Goal: Check status: Check status

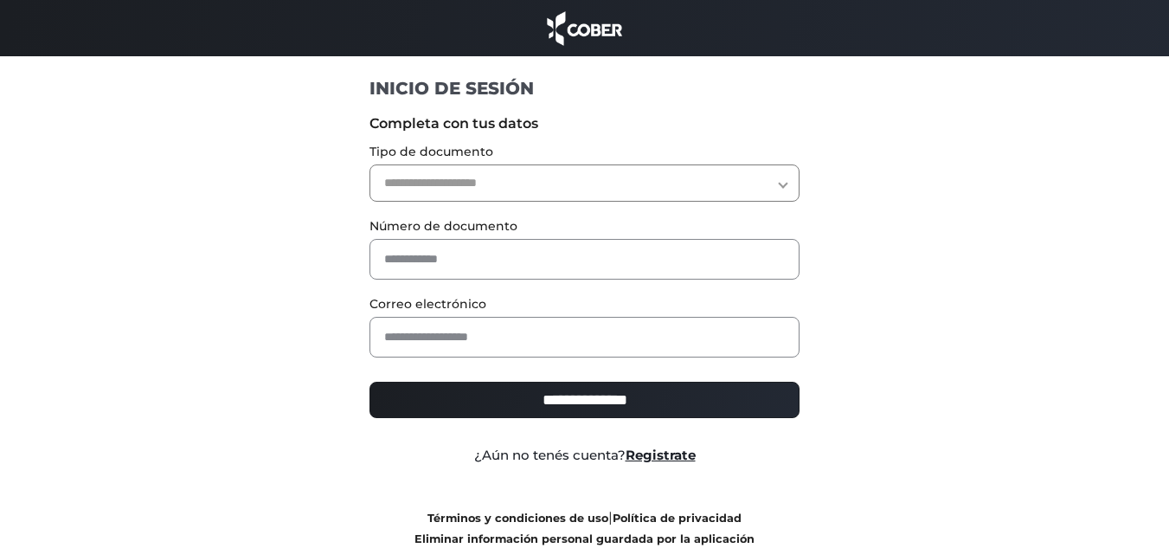
click at [648, 185] on select "**********" at bounding box center [585, 182] width 430 height 37
select select "***"
click at [370, 164] on select "**********" at bounding box center [585, 182] width 430 height 37
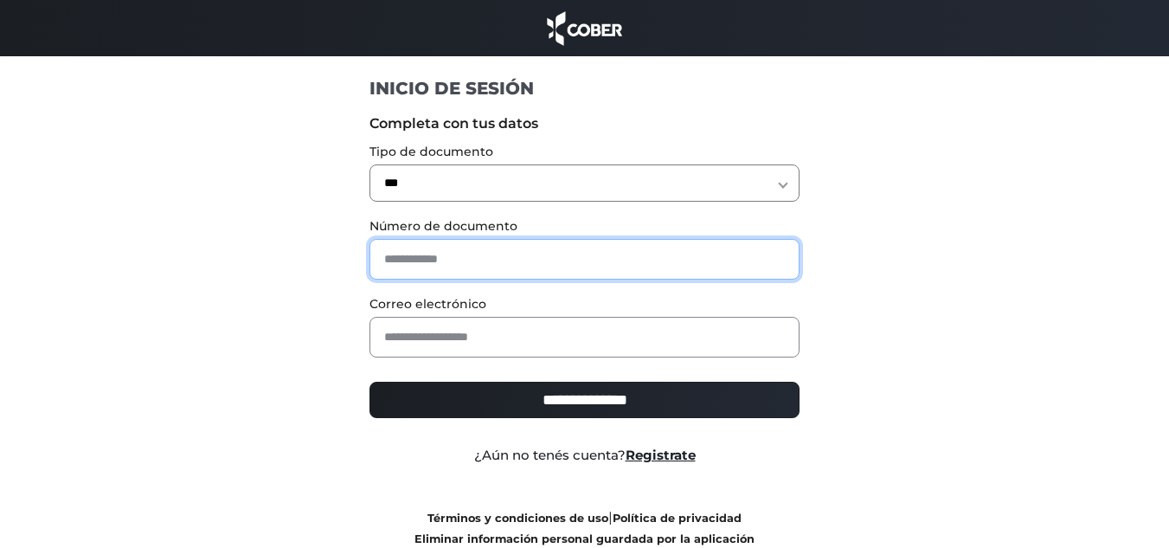
click at [460, 251] on input "text" at bounding box center [585, 259] width 430 height 41
type input "********"
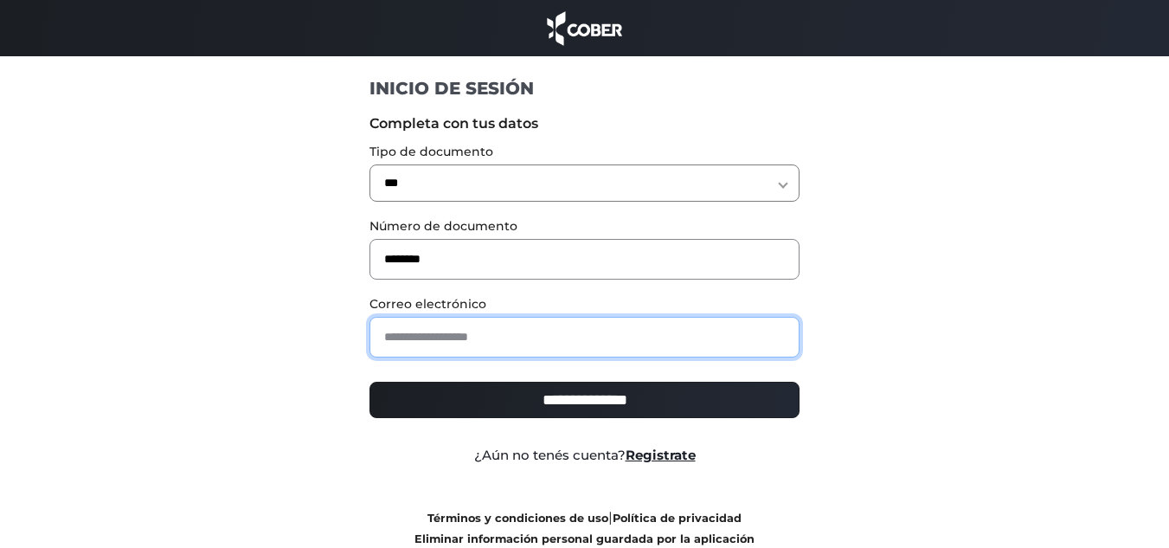
click at [426, 327] on input "email" at bounding box center [585, 337] width 430 height 41
type input "**********"
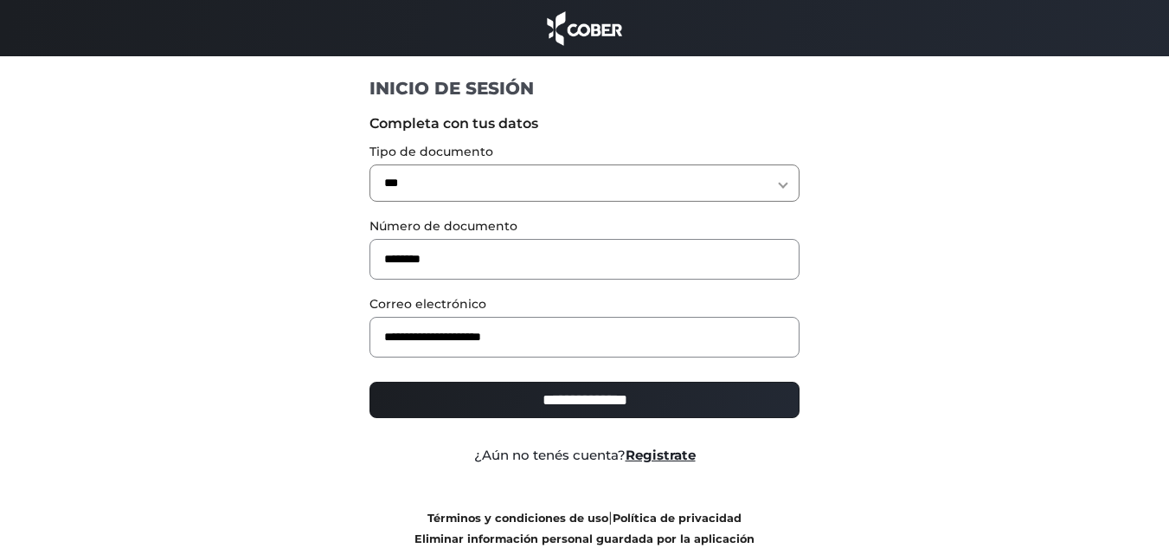
click at [473, 417] on input "**********" at bounding box center [585, 400] width 430 height 36
type input "**********"
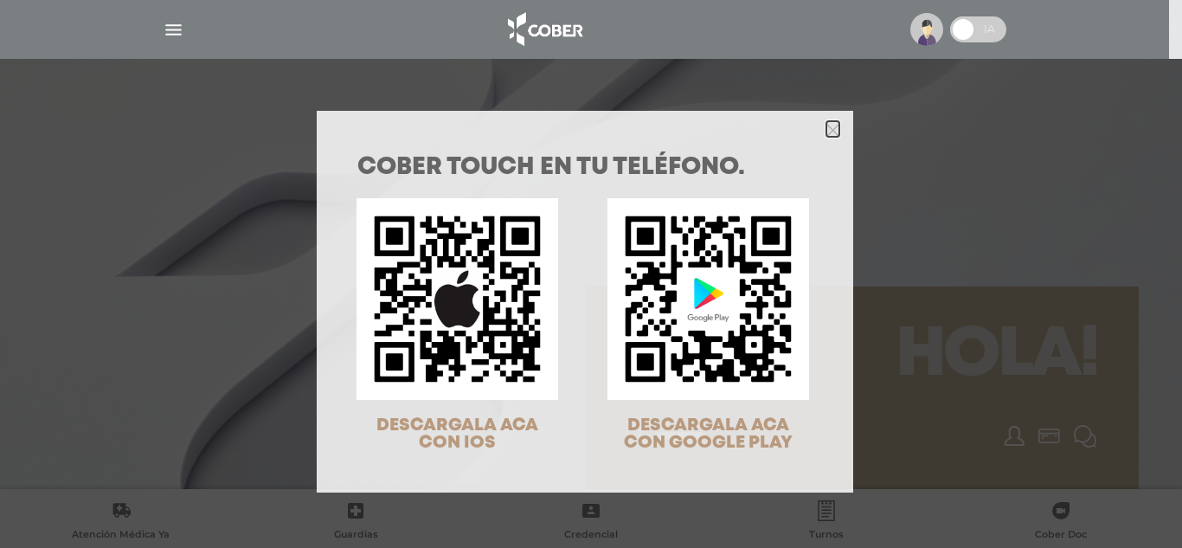
click at [827, 137] on icon "Close" at bounding box center [833, 128] width 13 height 19
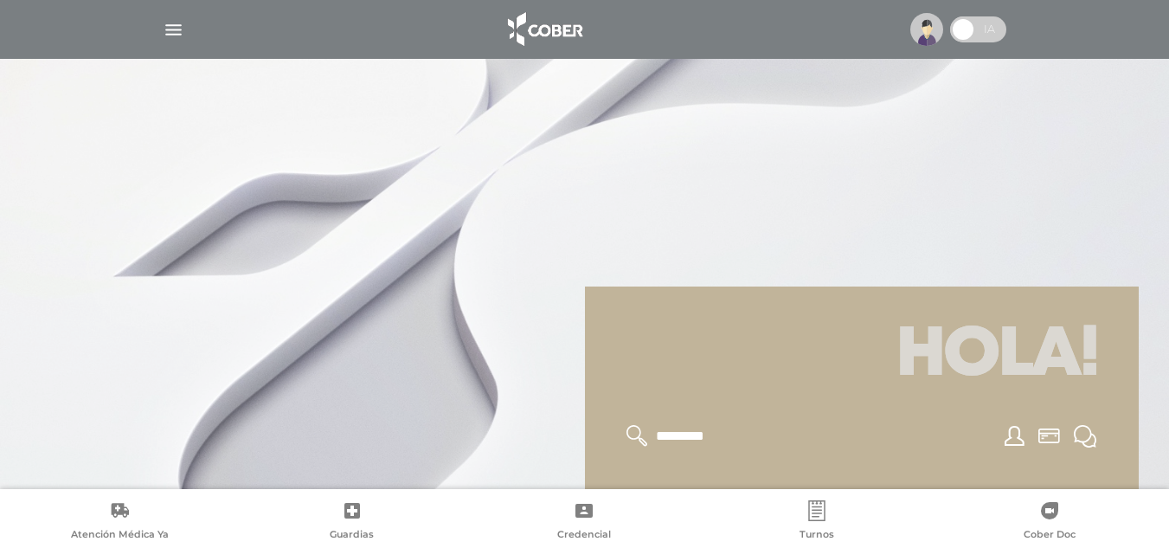
click at [183, 21] on img "button" at bounding box center [174, 30] width 22 height 22
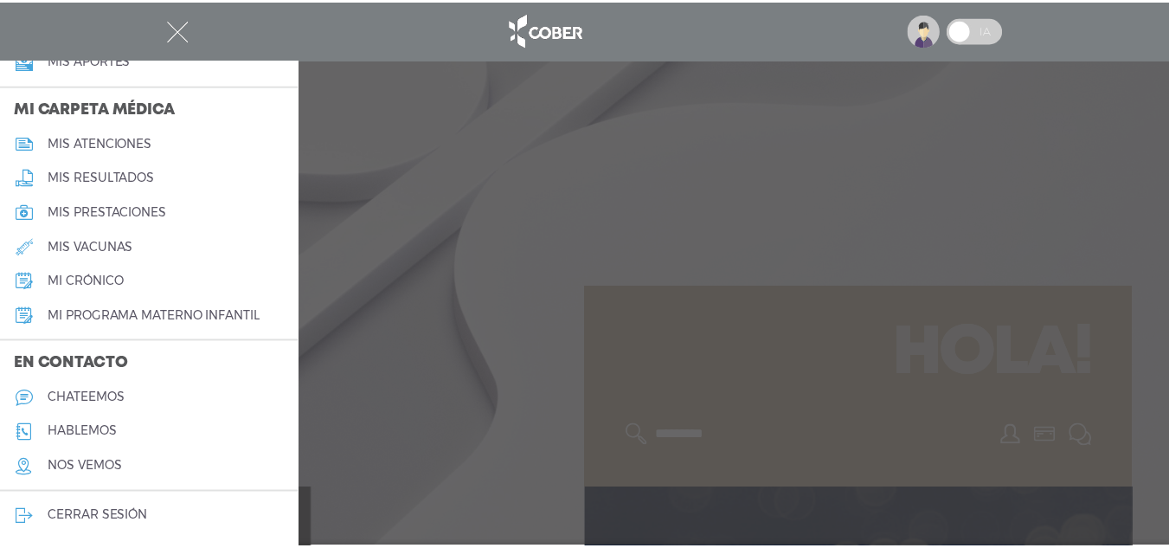
scroll to position [788, 0]
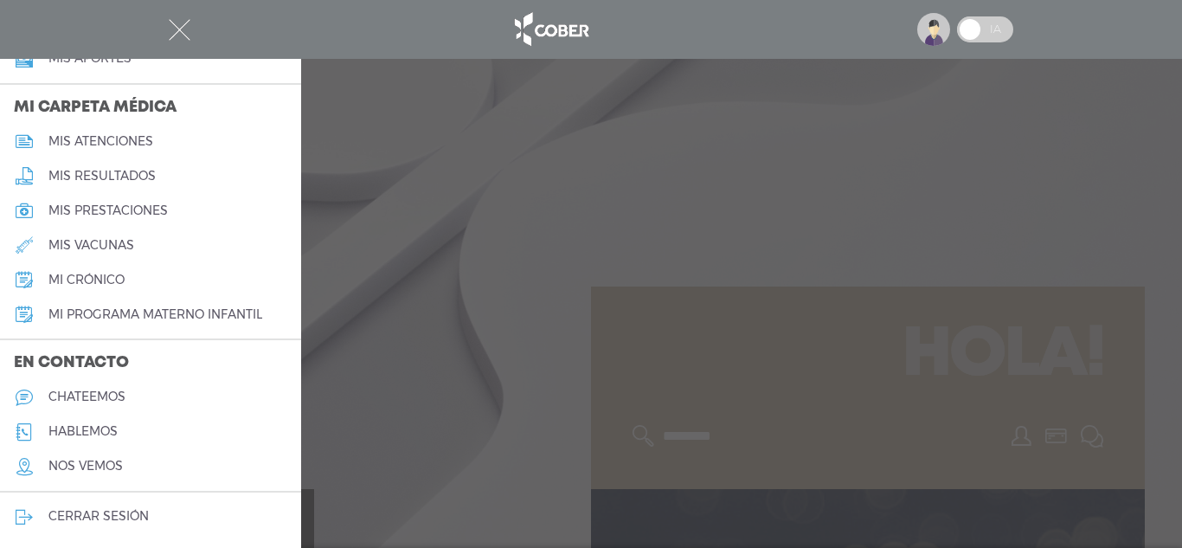
click at [183, 315] on h5 "mi programa materno infantil" at bounding box center [155, 314] width 214 height 15
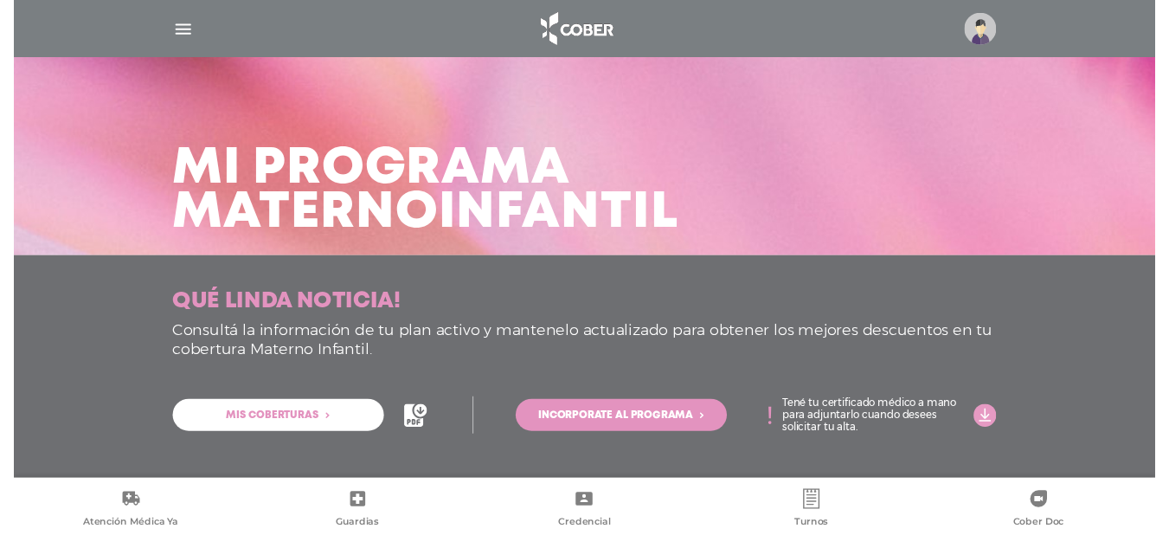
scroll to position [6, 0]
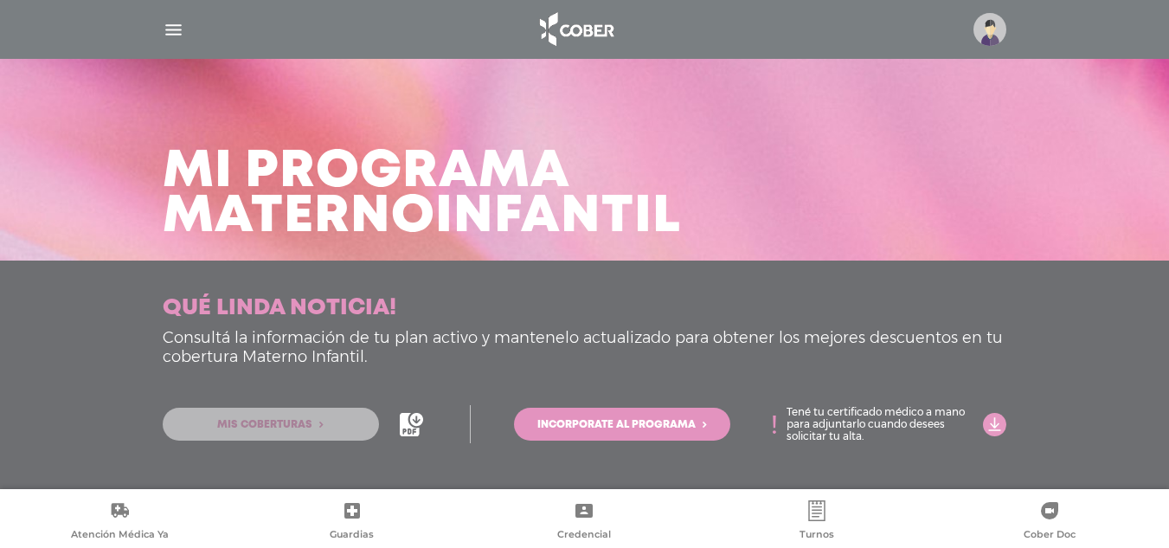
click at [290, 422] on span "Mis coberturas" at bounding box center [264, 425] width 95 height 10
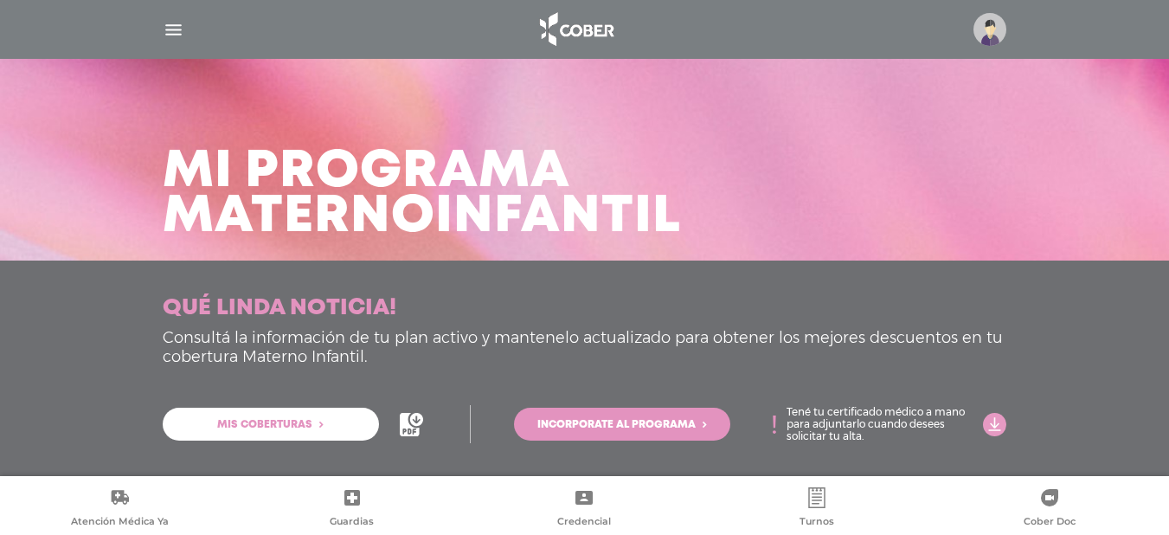
click at [403, 422] on icon at bounding box center [409, 424] width 19 height 23
click at [639, 427] on span "Incorporate al programa" at bounding box center [616, 425] width 158 height 10
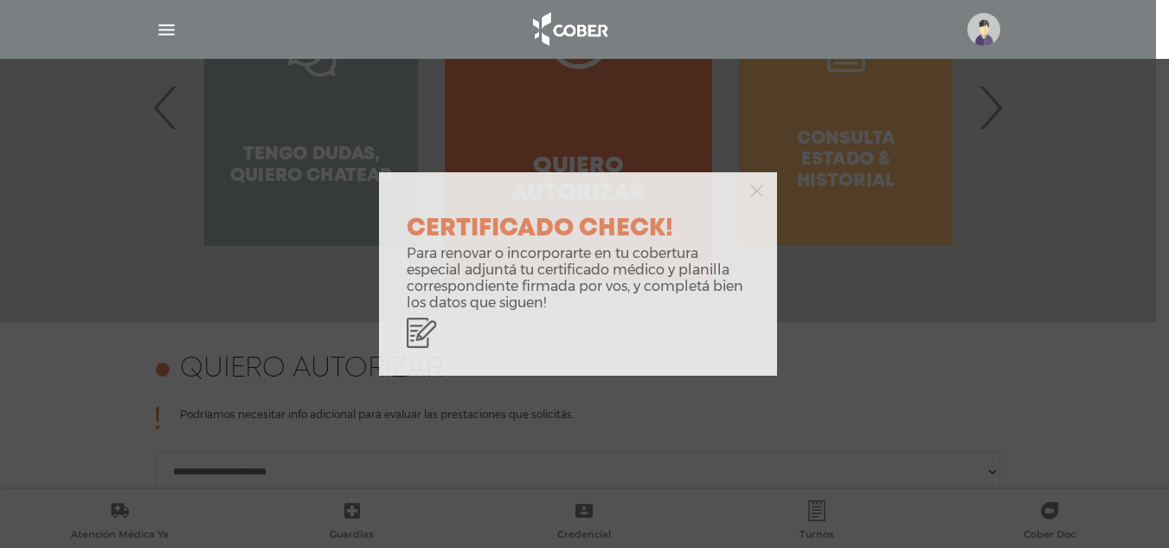
scroll to position [474, 0]
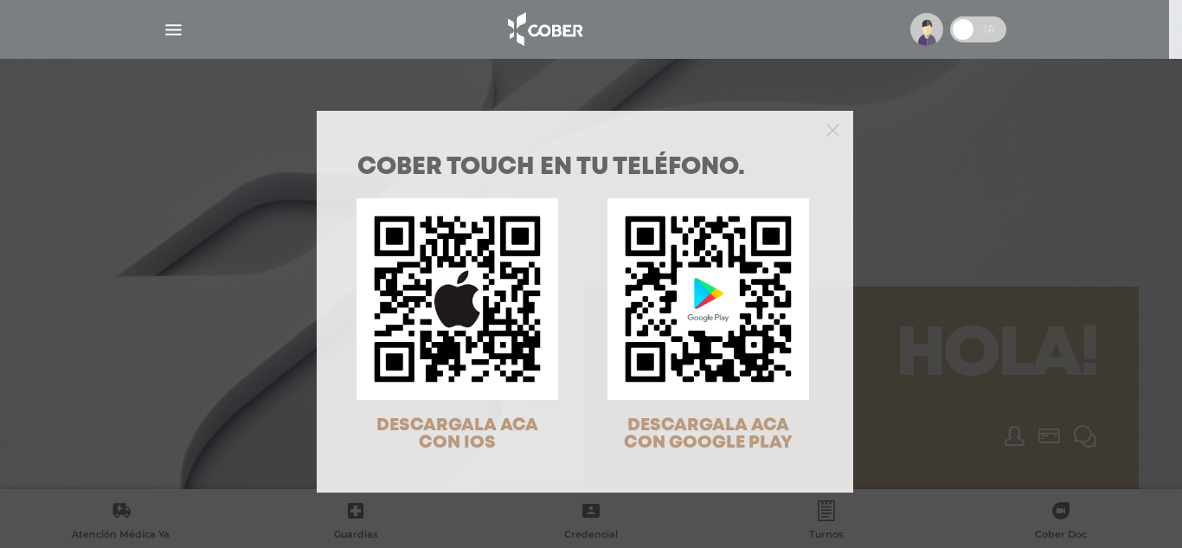
drag, startPoint x: 817, startPoint y: 124, endPoint x: 778, endPoint y: 129, distance: 39.3
click at [819, 124] on div at bounding box center [585, 128] width 537 height 35
click at [832, 131] on div at bounding box center [585, 128] width 537 height 35
drag, startPoint x: 826, startPoint y: 131, endPoint x: 755, endPoint y: 139, distance: 71.5
click at [827, 132] on icon "Close" at bounding box center [833, 130] width 13 height 13
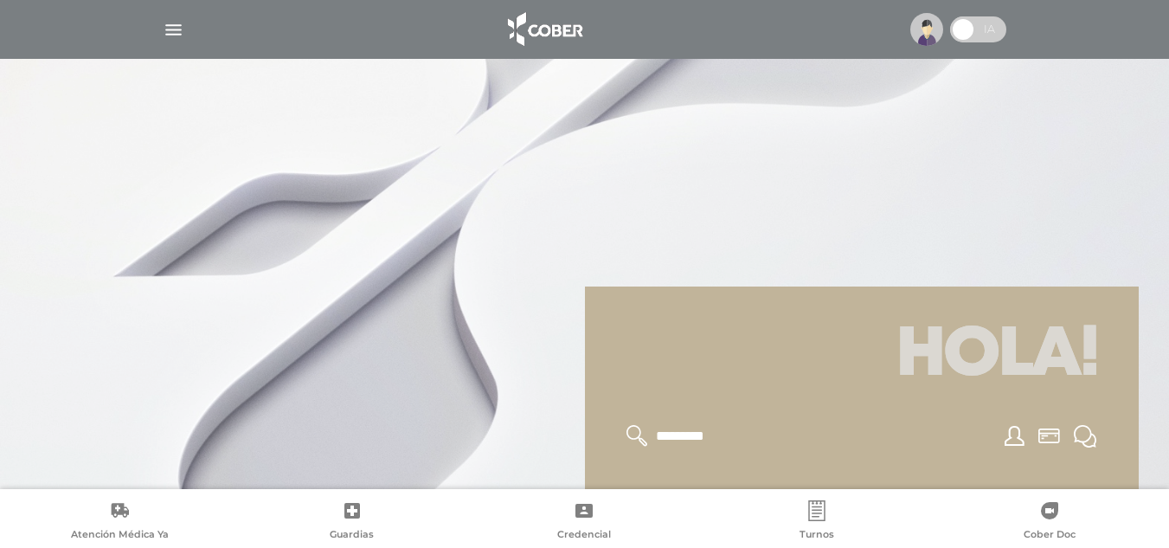
click at [163, 36] on img "button" at bounding box center [174, 30] width 22 height 22
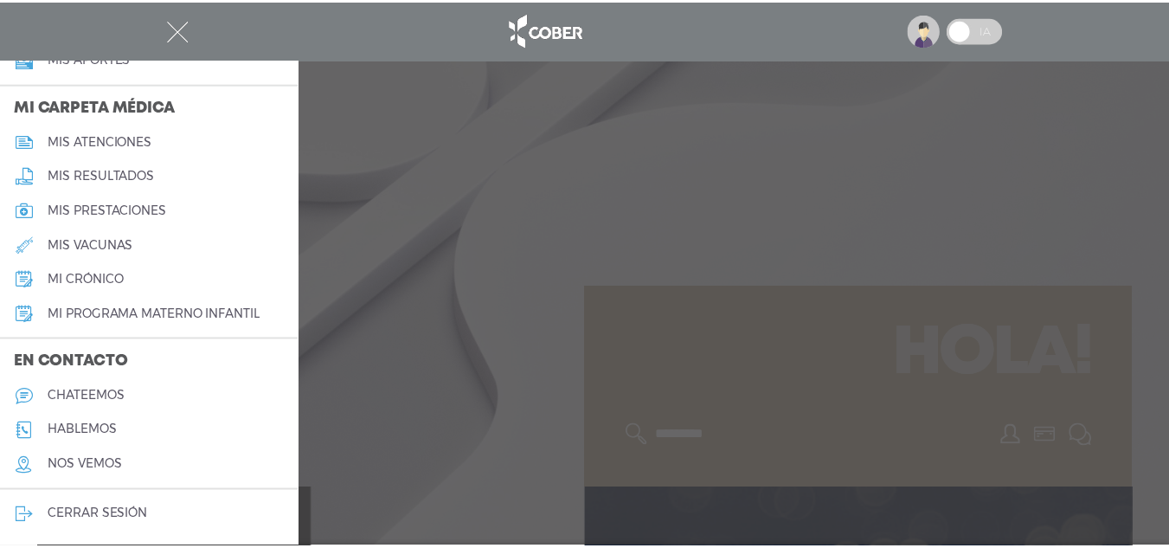
scroll to position [701, 0]
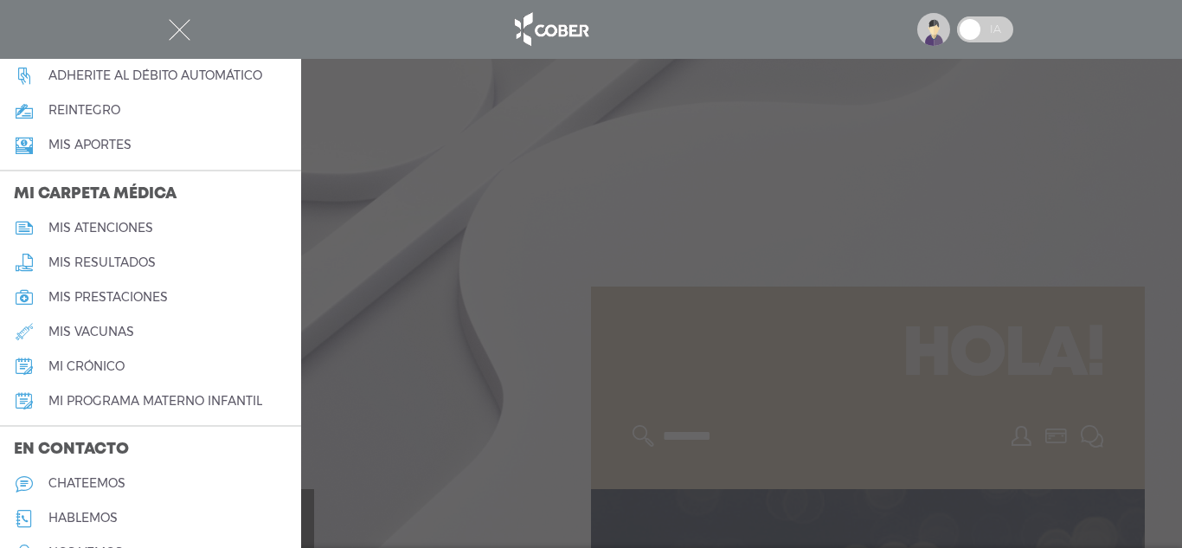
click at [149, 401] on h5 "mi programa materno infantil" at bounding box center [155, 401] width 214 height 15
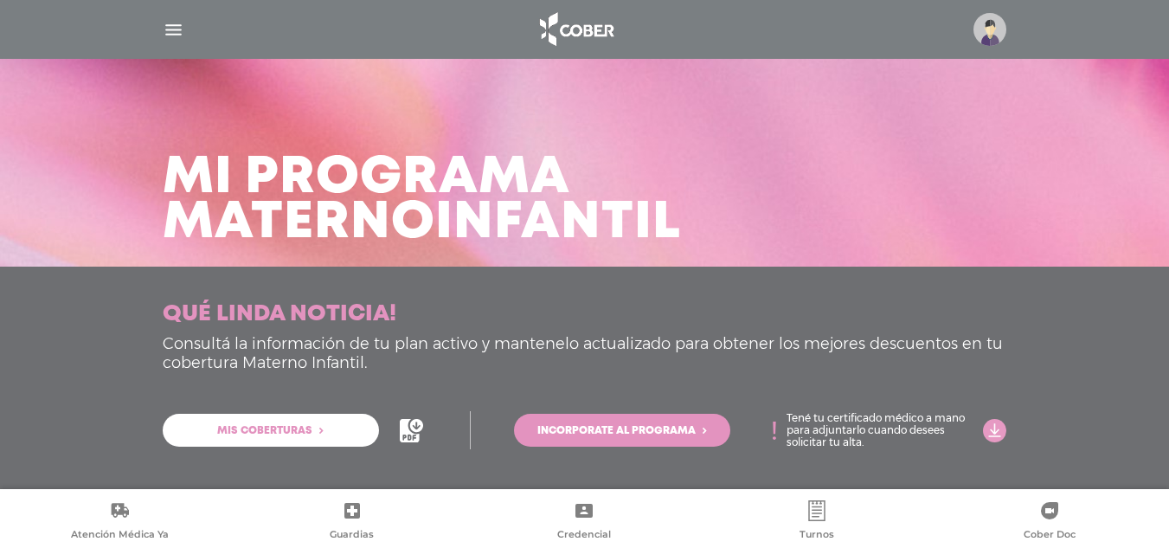
click at [407, 424] on icon at bounding box center [409, 430] width 19 height 23
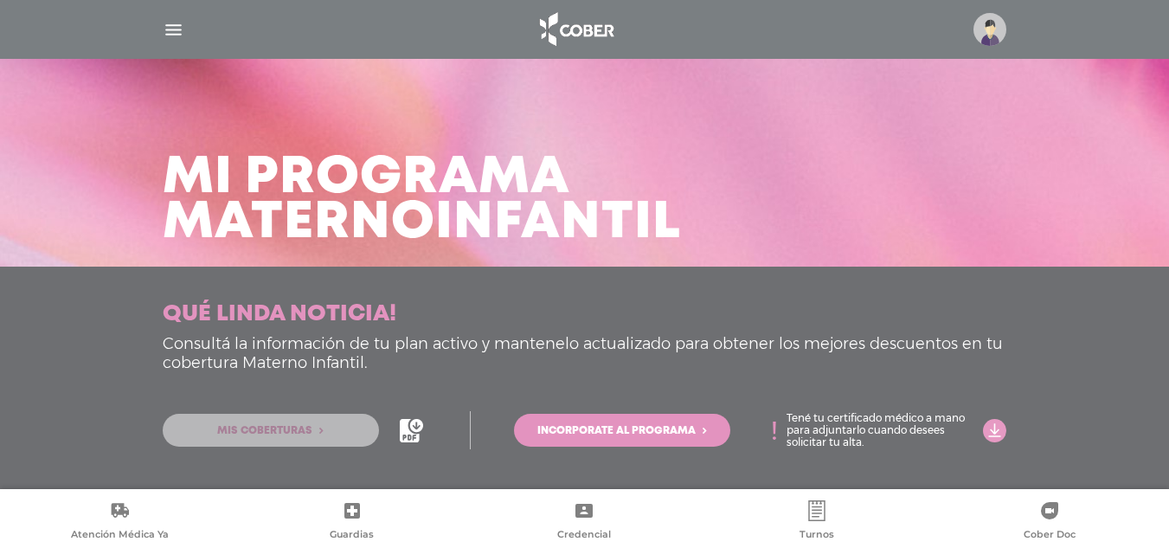
click at [276, 435] on span "Mis coberturas" at bounding box center [264, 431] width 95 height 10
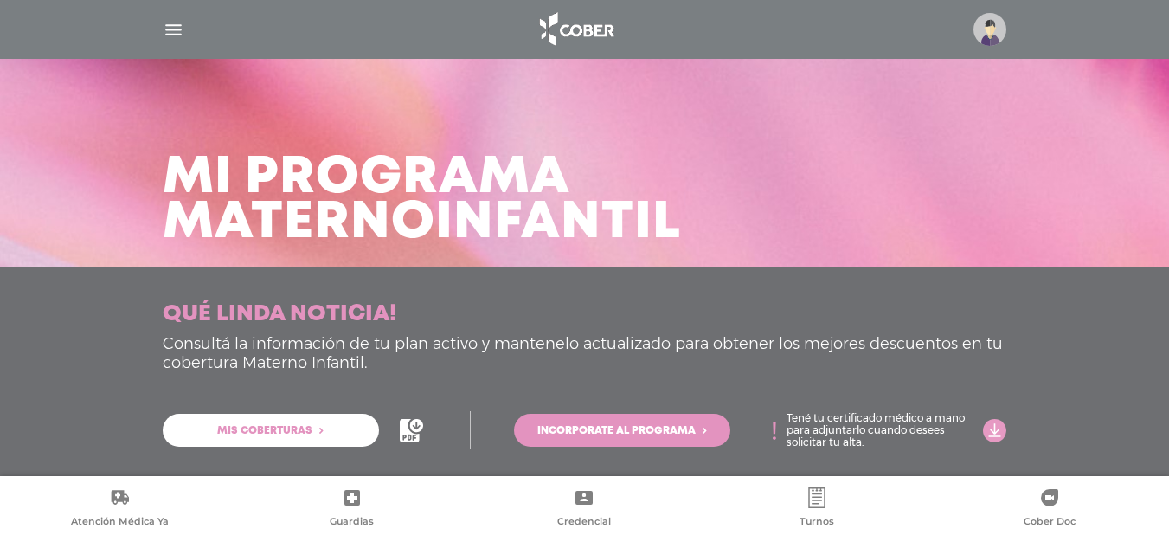
click at [319, 421] on link "Mis coberturas" at bounding box center [271, 430] width 216 height 33
click at [346, 433] on link "Mis coberturas" at bounding box center [271, 430] width 216 height 33
click at [413, 430] on icon at bounding box center [416, 425] width 13 height 13
click at [636, 433] on span "Incorporate al programa" at bounding box center [616, 431] width 158 height 10
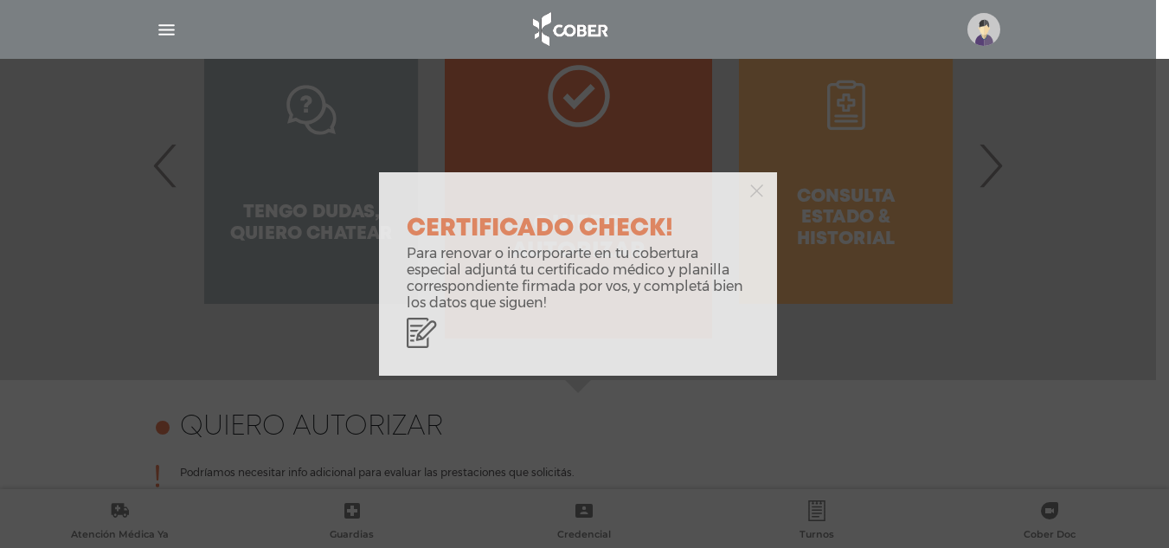
scroll to position [427, 0]
click at [906, 232] on div "CERTIFICADO CHECK! Para renovar o incorporarte en tu cobertura especial adjuntá…" at bounding box center [584, 274] width 1169 height 548
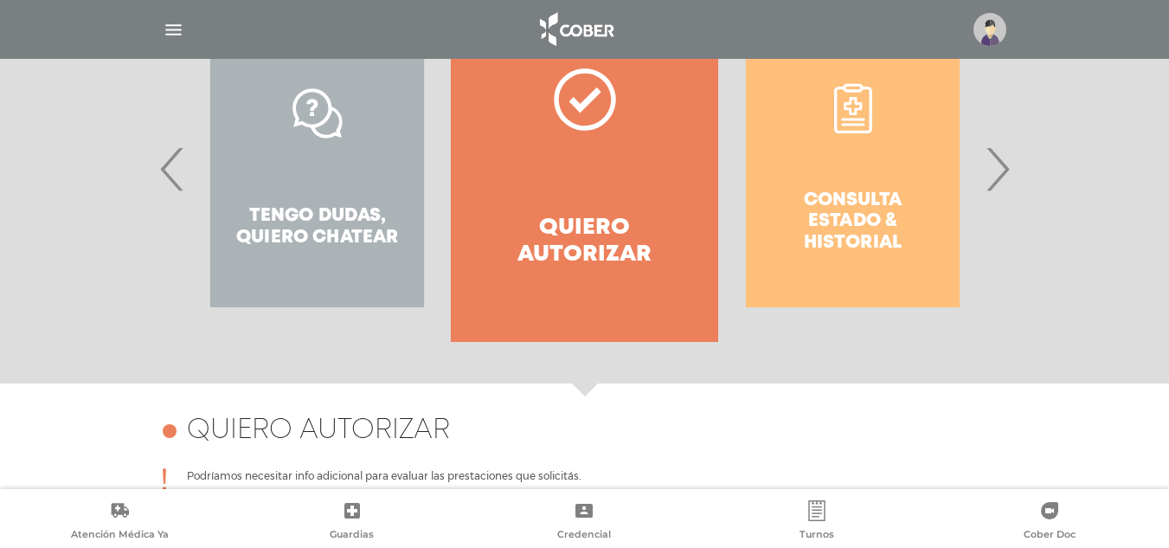
click at [1001, 167] on span "›" at bounding box center [998, 168] width 34 height 93
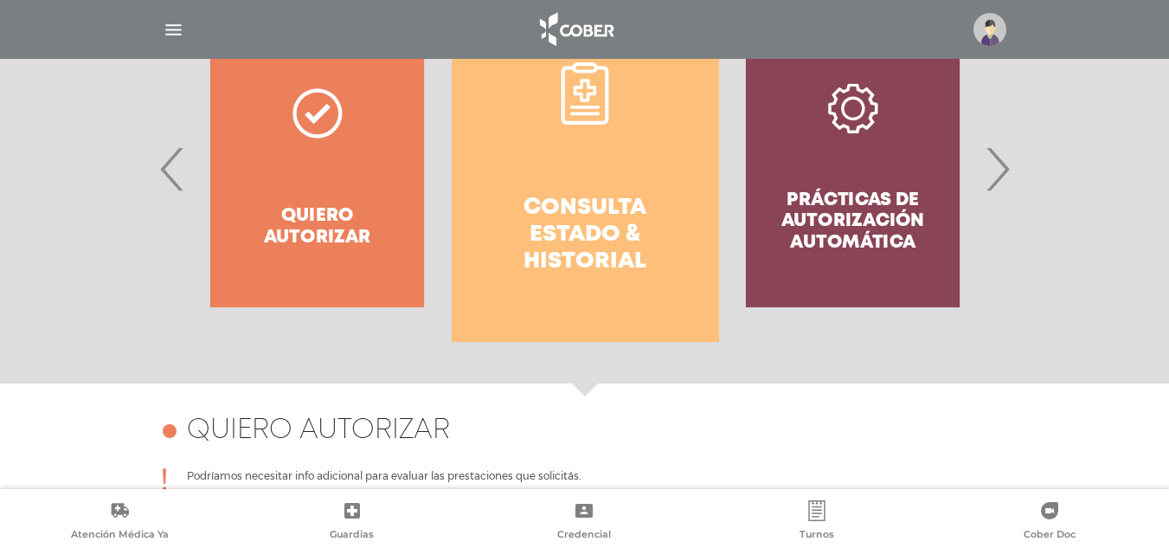
click at [689, 207] on link "Consulta estado & historial" at bounding box center [585, 169] width 267 height 346
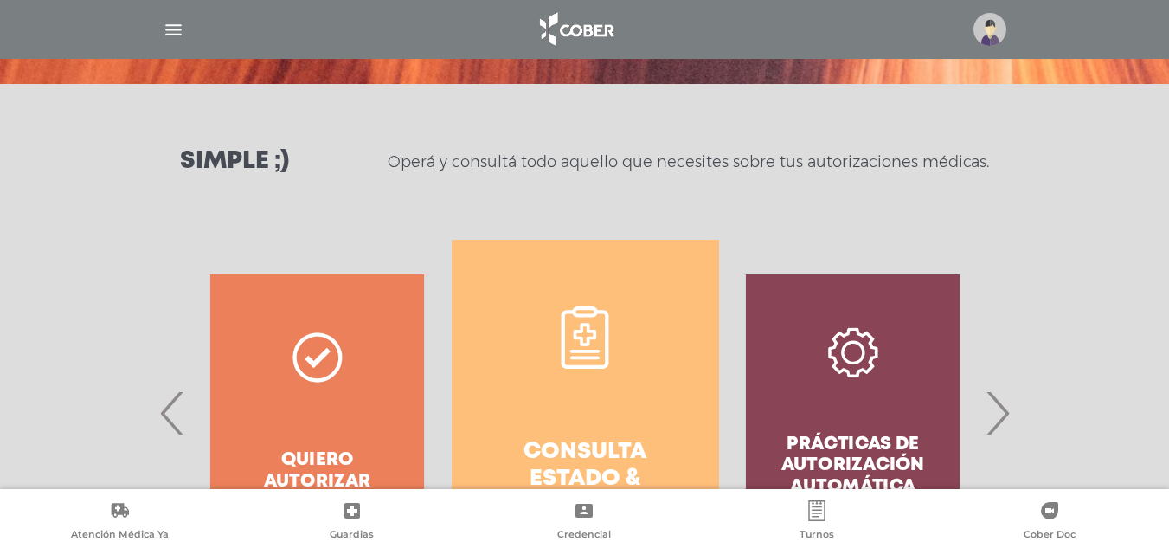
scroll to position [181, 0]
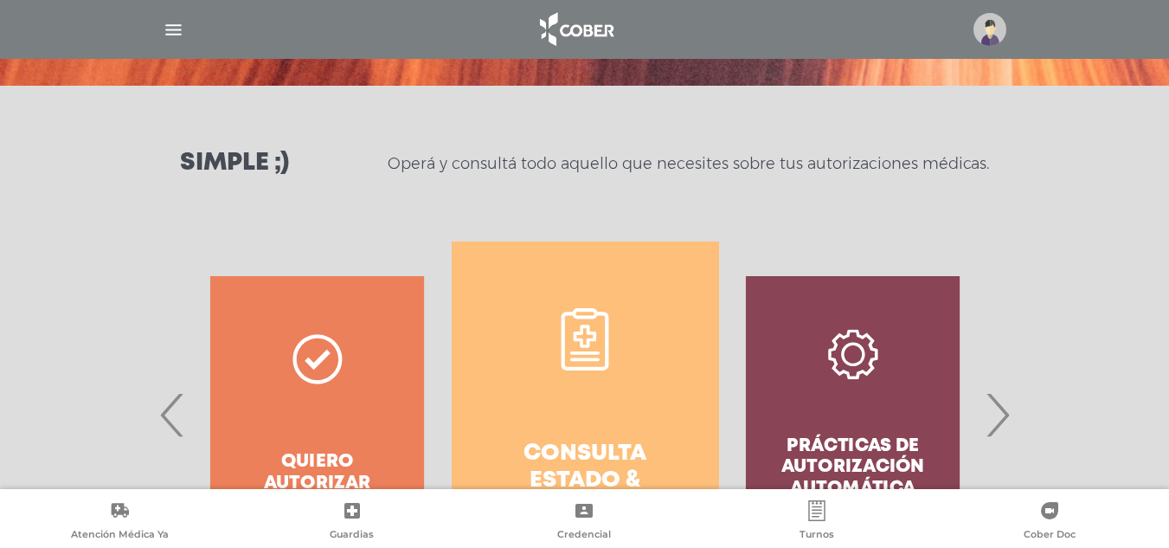
click at [1003, 404] on span "›" at bounding box center [998, 414] width 34 height 93
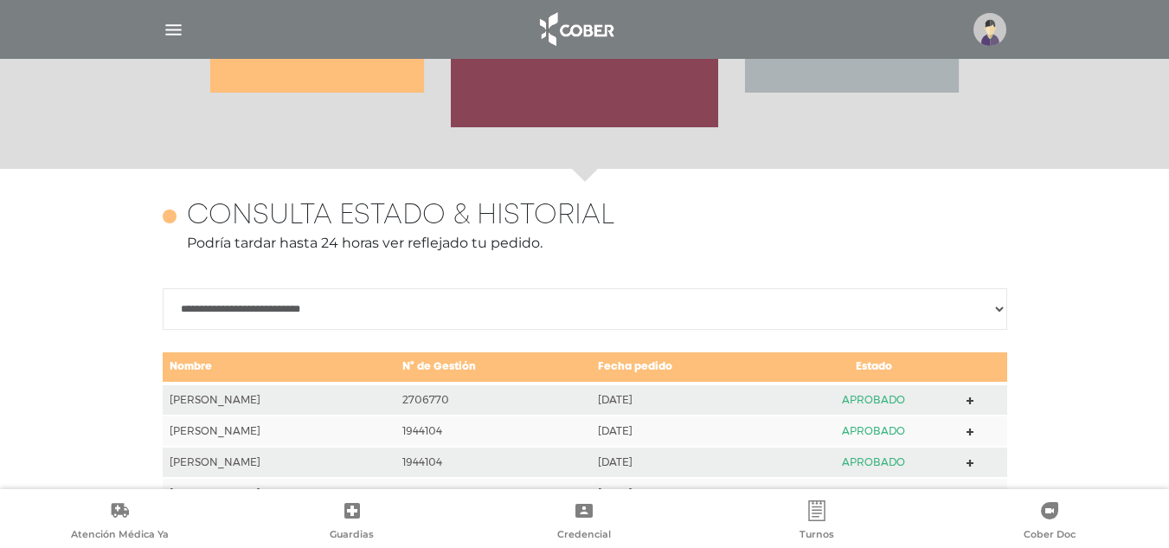
scroll to position [614, 0]
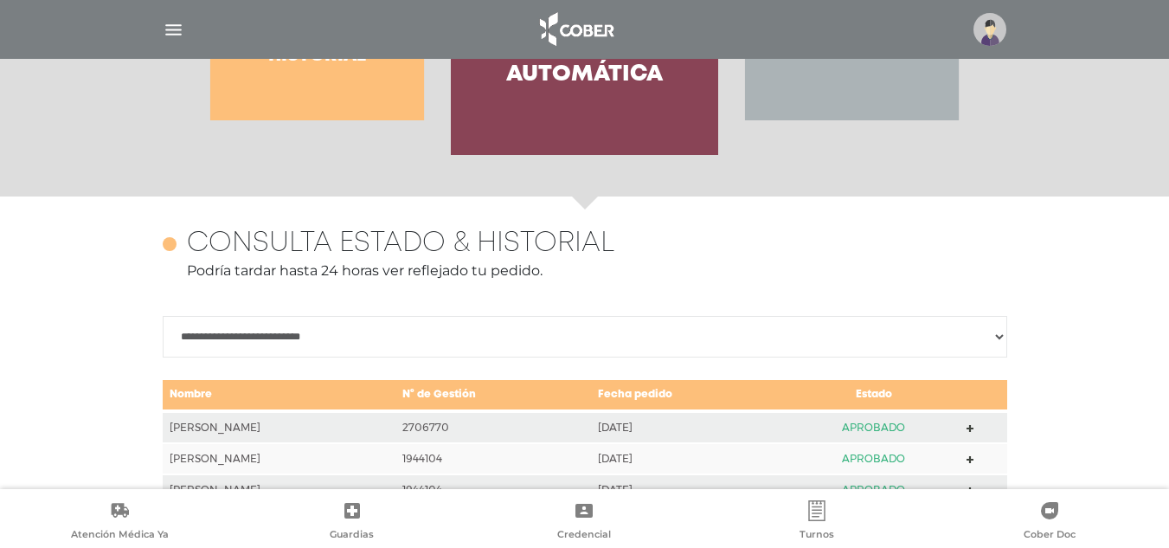
click at [972, 428] on icon at bounding box center [971, 429] width 8 height 8
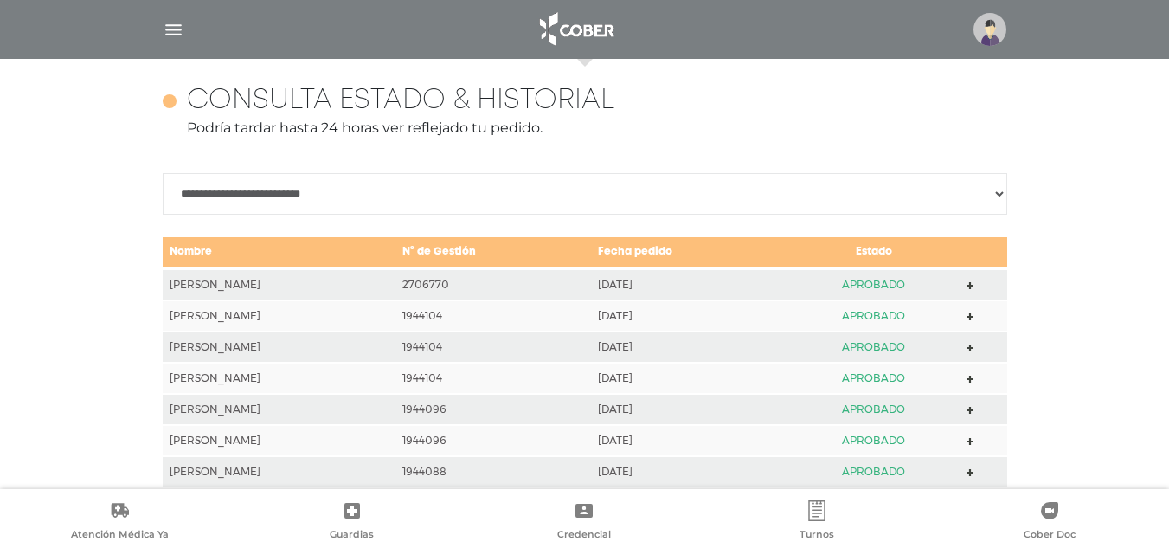
scroll to position [787, 0]
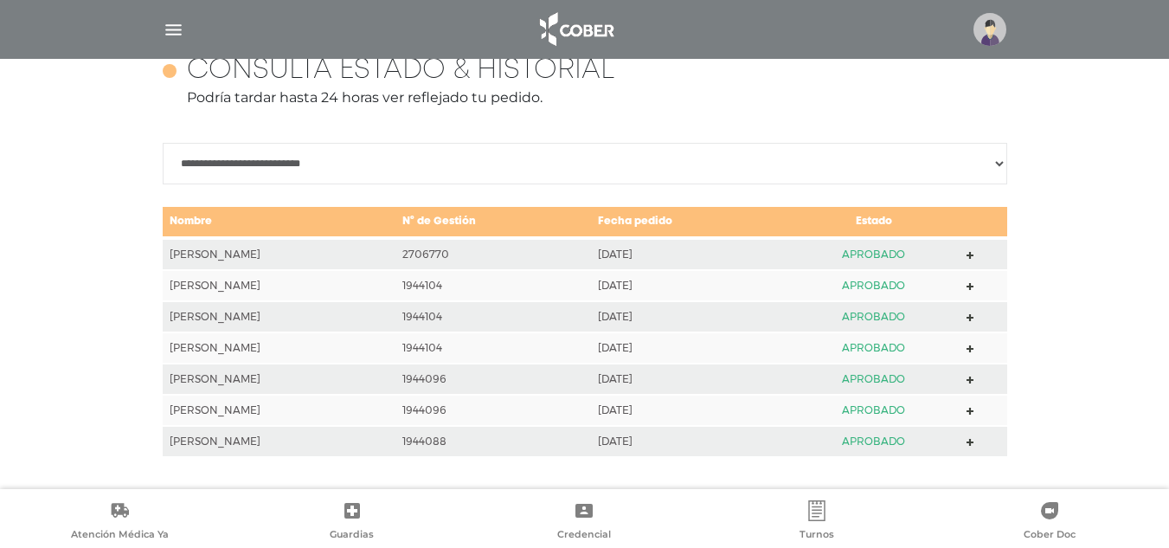
click at [980, 439] on td at bounding box center [984, 441] width 48 height 31
click at [975, 445] on icon at bounding box center [971, 443] width 8 height 8
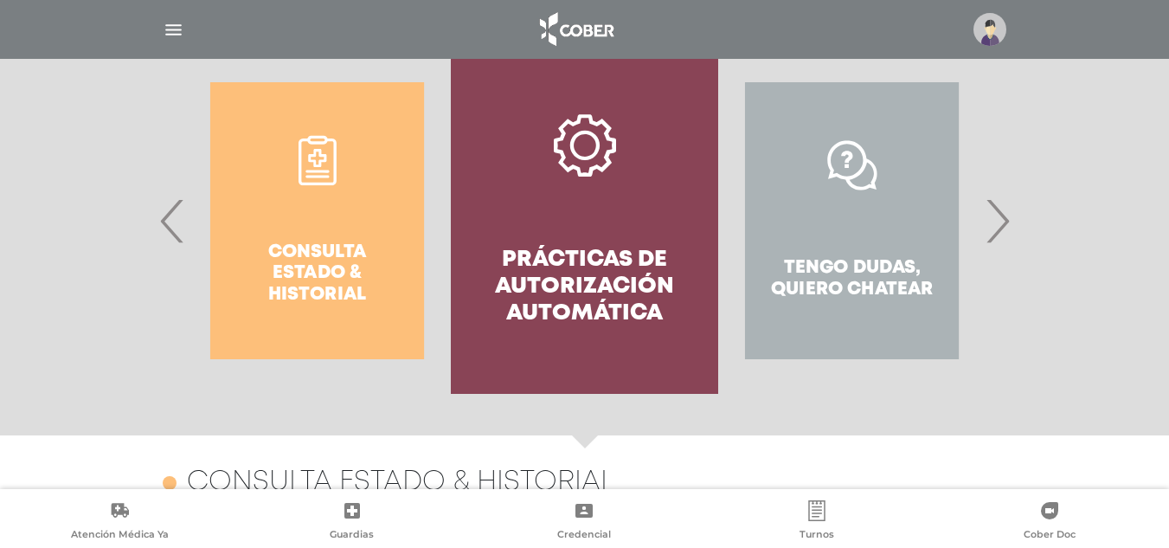
scroll to position [354, 0]
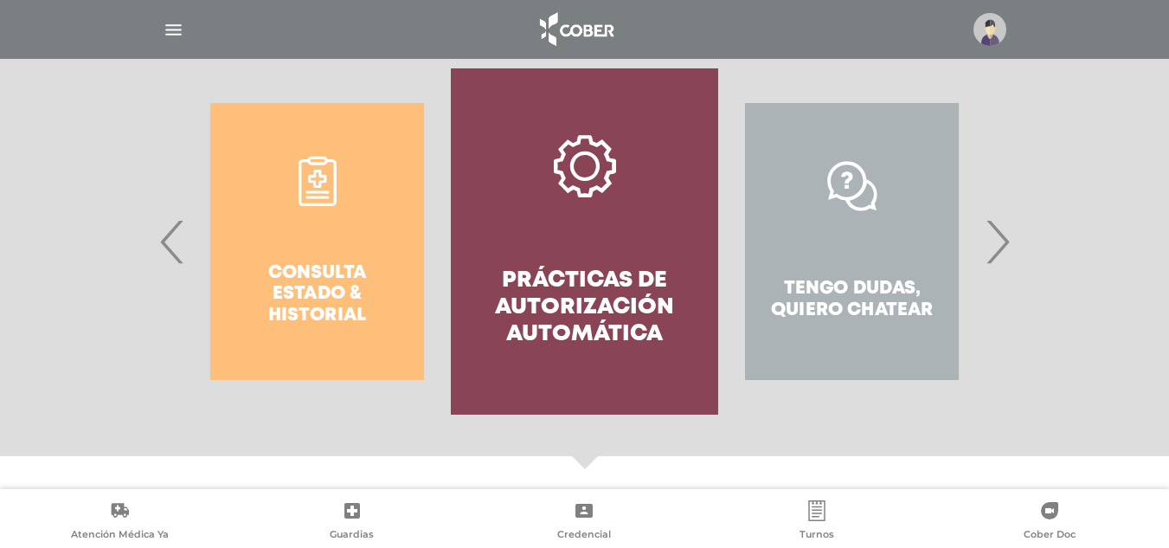
click at [1002, 229] on span "›" at bounding box center [998, 241] width 34 height 93
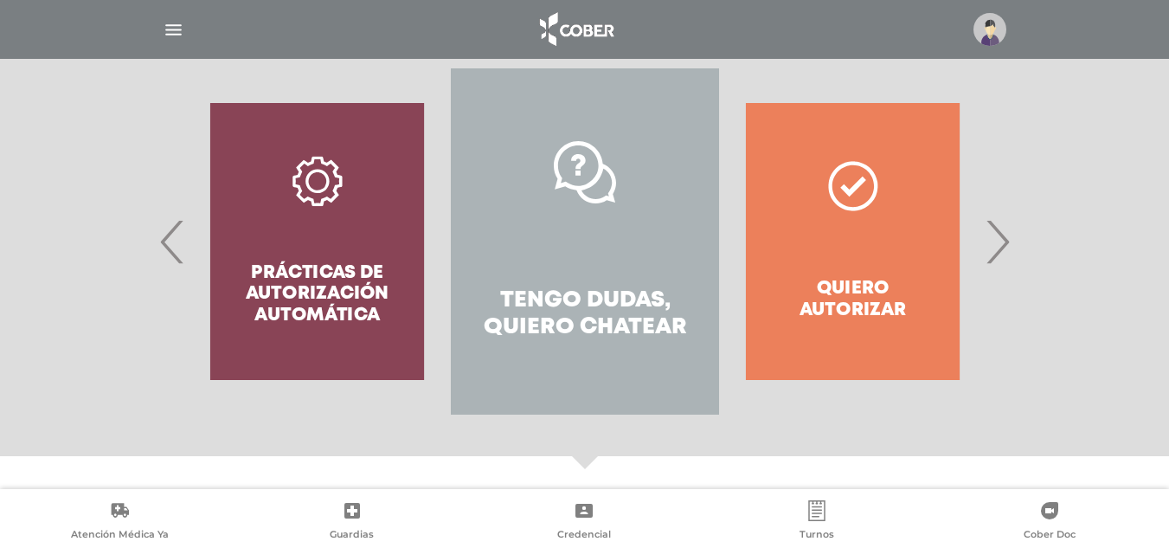
click at [1002, 229] on span "›" at bounding box center [998, 241] width 34 height 93
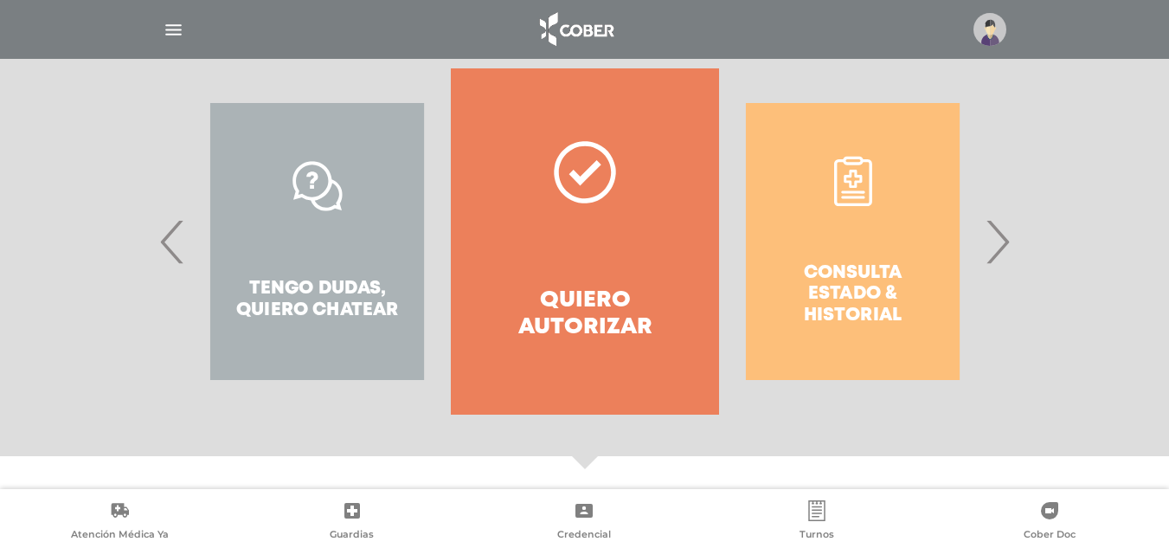
click at [1002, 229] on span "›" at bounding box center [998, 241] width 34 height 93
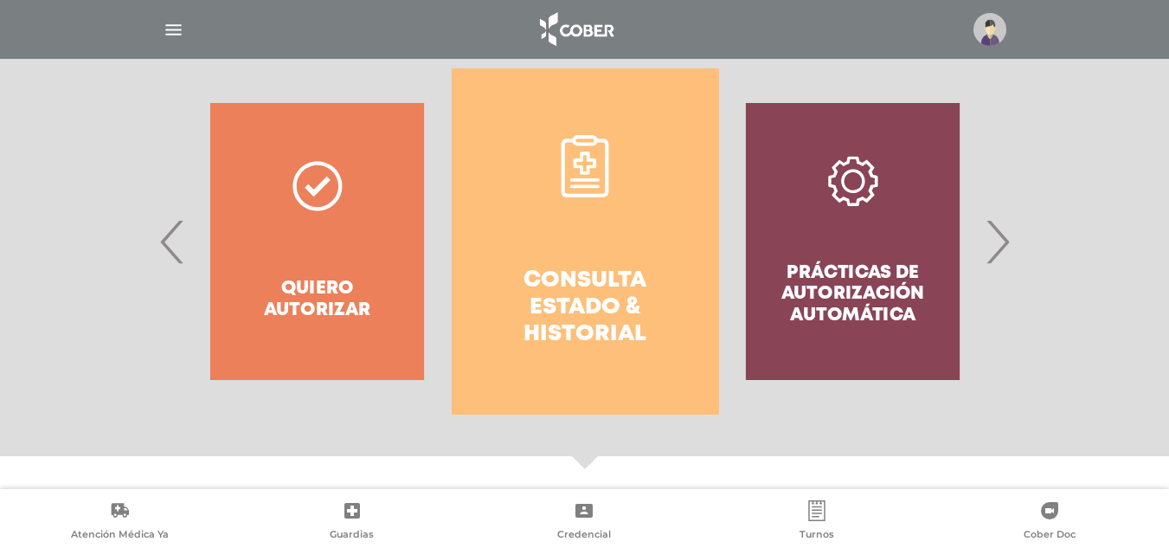
click at [1002, 229] on span "›" at bounding box center [998, 241] width 34 height 93
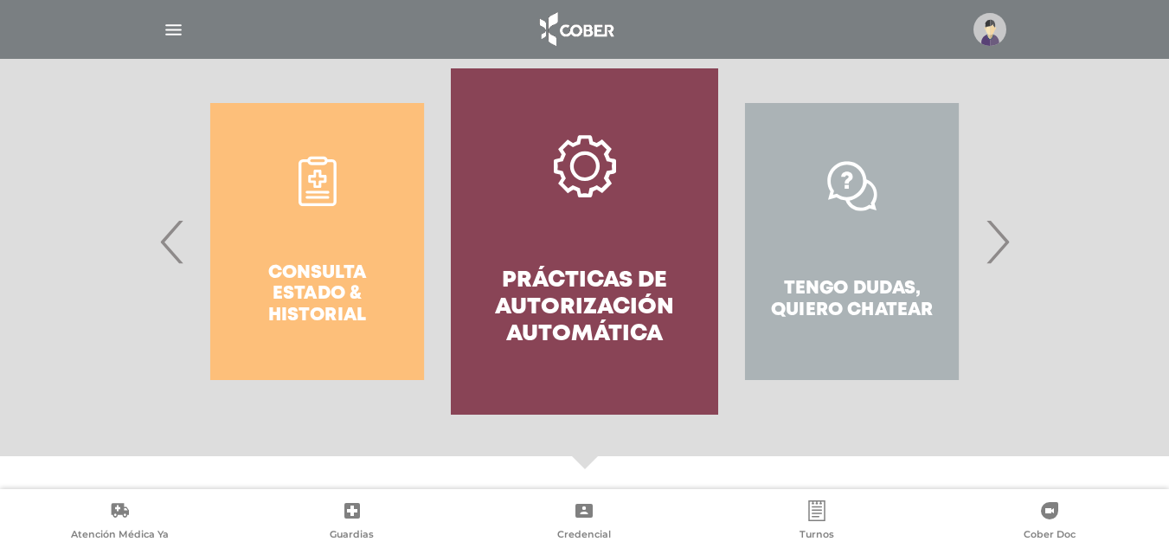
click at [1002, 229] on span "›" at bounding box center [998, 241] width 34 height 93
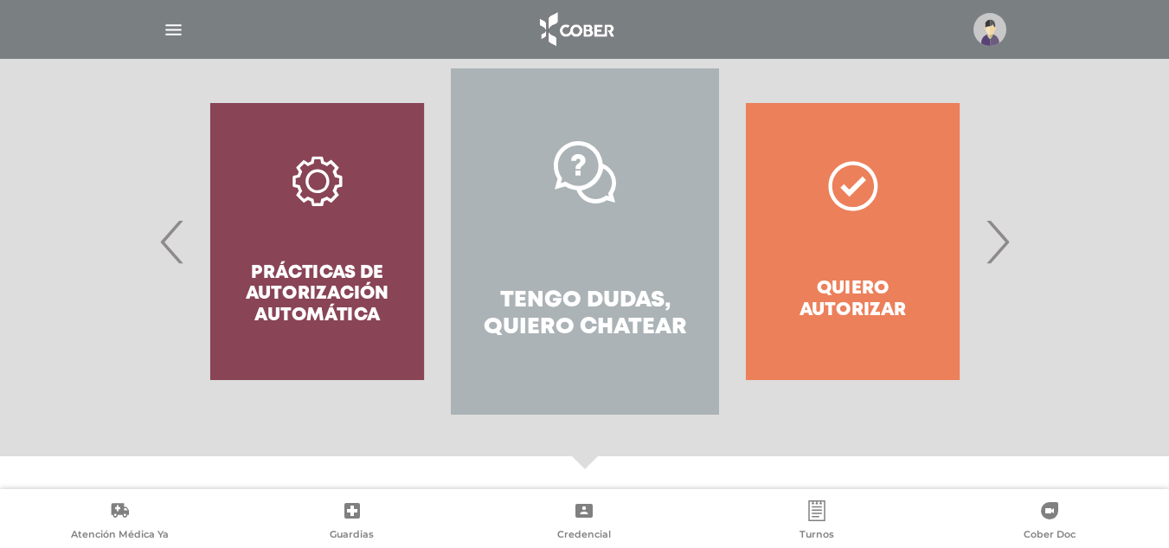
click at [171, 29] on img "button" at bounding box center [174, 30] width 22 height 22
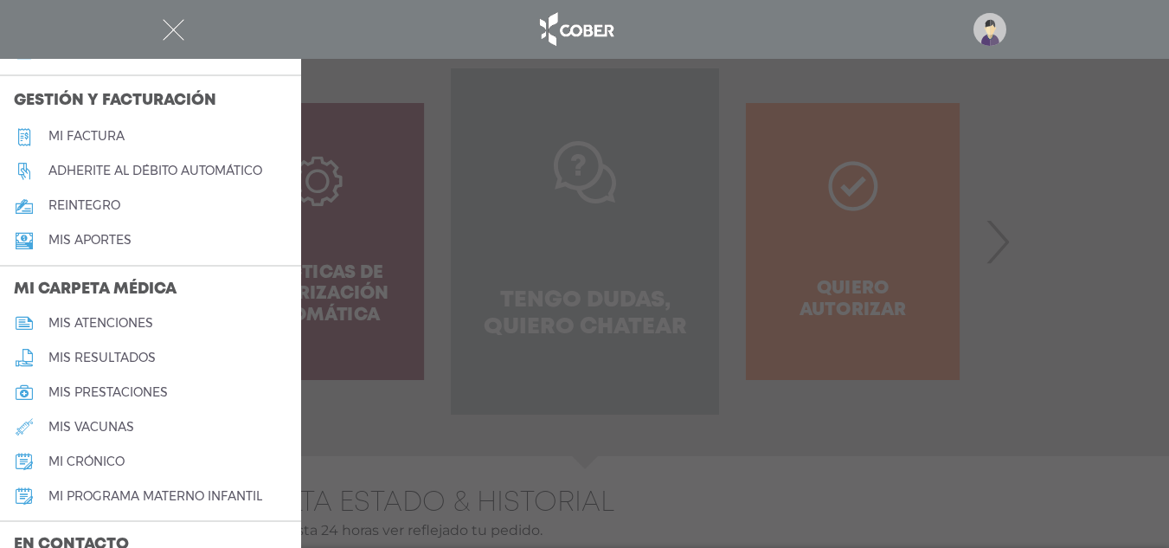
scroll to position [692, 0]
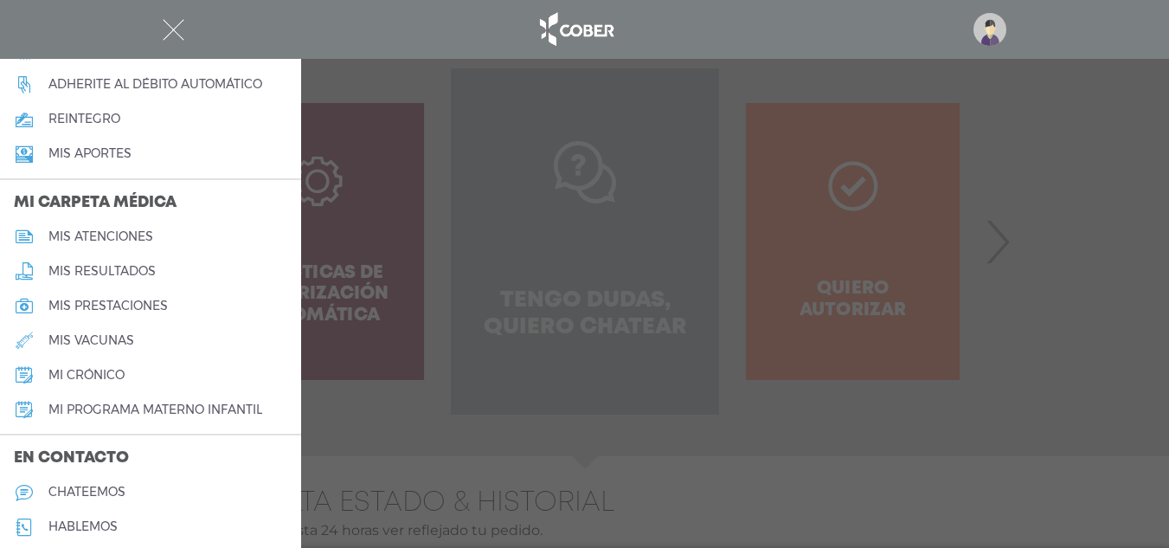
click at [196, 409] on h5 "mi programa materno infantil" at bounding box center [155, 409] width 214 height 15
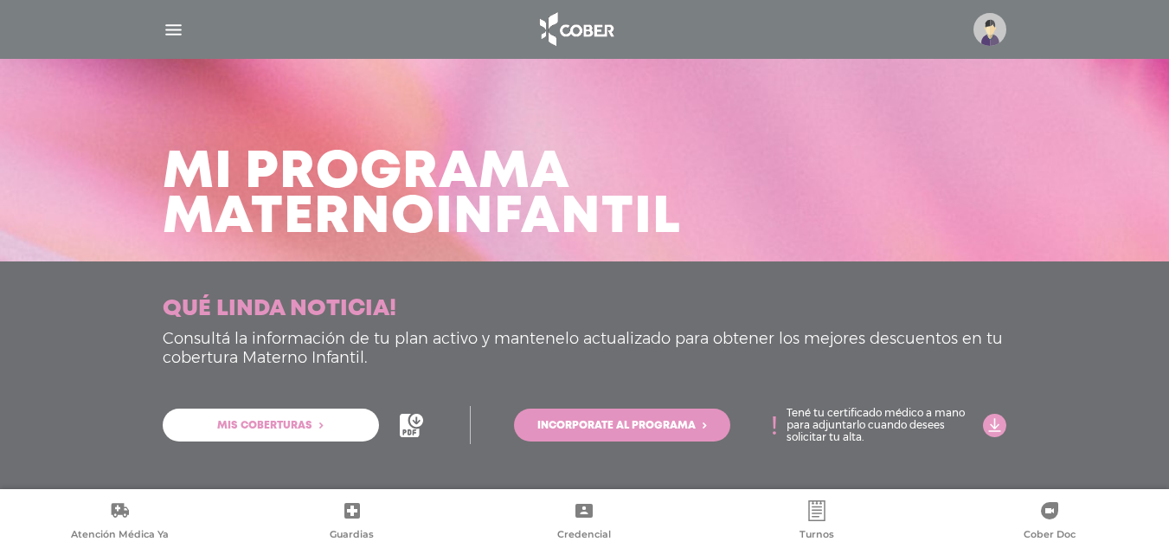
scroll to position [6, 0]
click at [839, 422] on p "Tené tu certificado médico a mano para adjuntarlo cuando desees solicitar tu al…" at bounding box center [879, 424] width 185 height 36
click at [988, 419] on icon at bounding box center [994, 424] width 23 height 23
